Goal: Task Accomplishment & Management: Complete application form

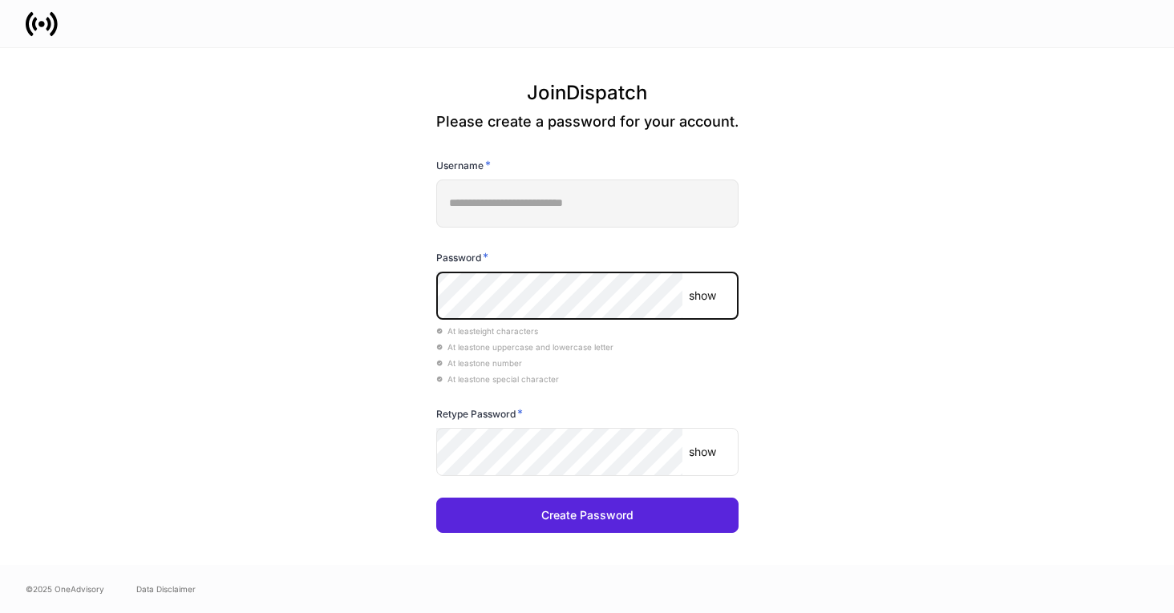
click at [0, 613] on com-1password-button at bounding box center [0, 613] width 0 height 0
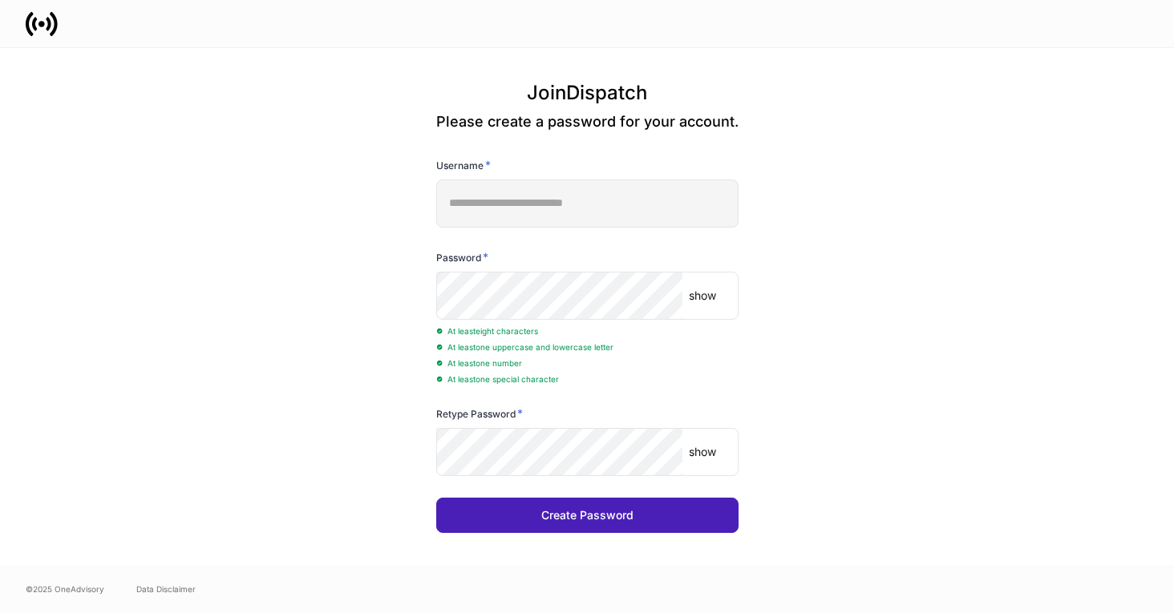
click at [673, 518] on button "Create Password" at bounding box center [587, 515] width 302 height 35
click at [695, 514] on button "Create Password" at bounding box center [587, 515] width 302 height 35
